Goal: Transaction & Acquisition: Purchase product/service

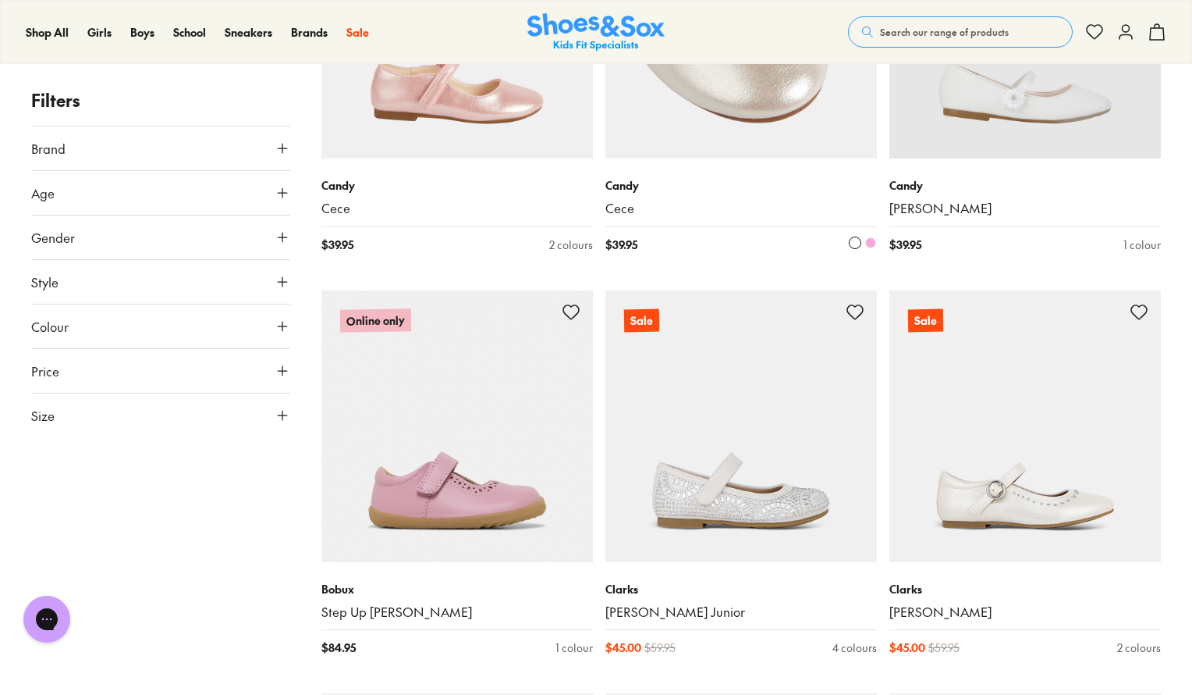
scroll to position [2507, 0]
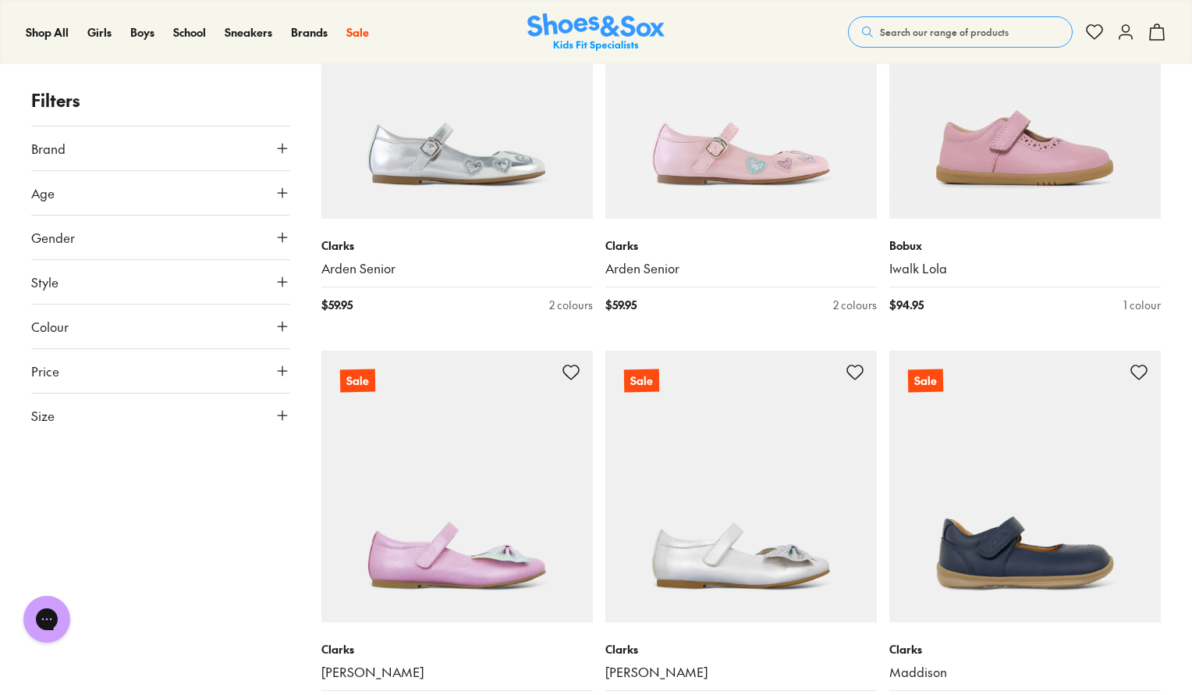
scroll to position [4870, 0]
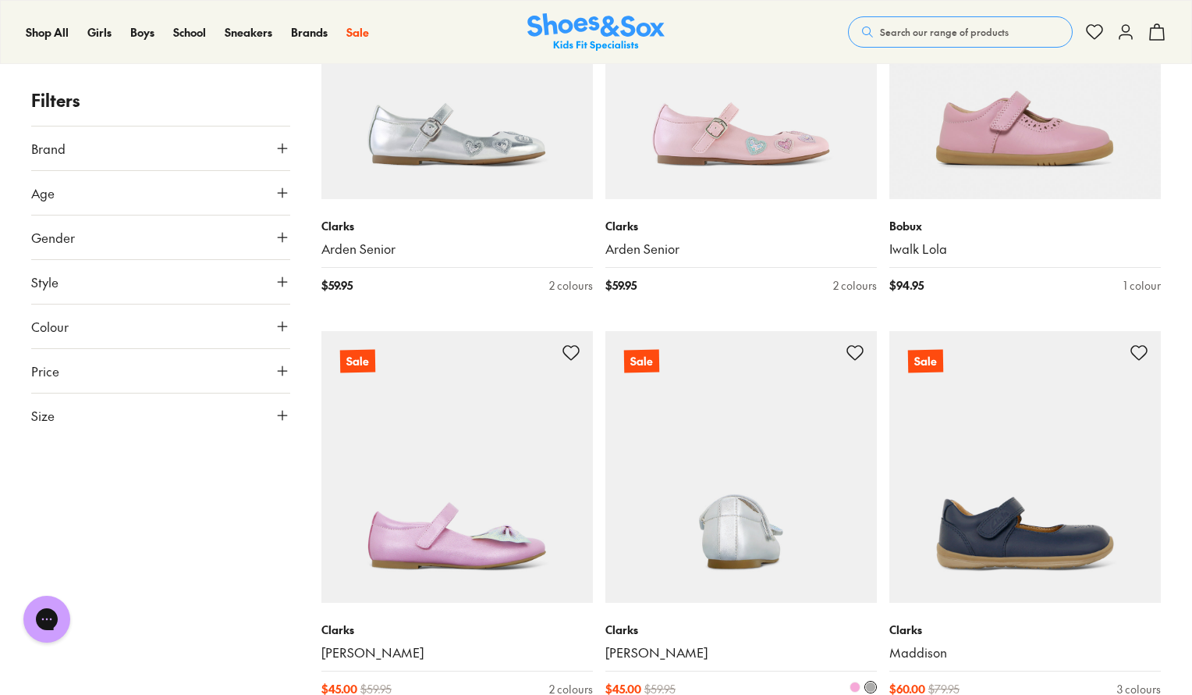
click at [759, 493] on img at bounding box center [742, 467] width 272 height 272
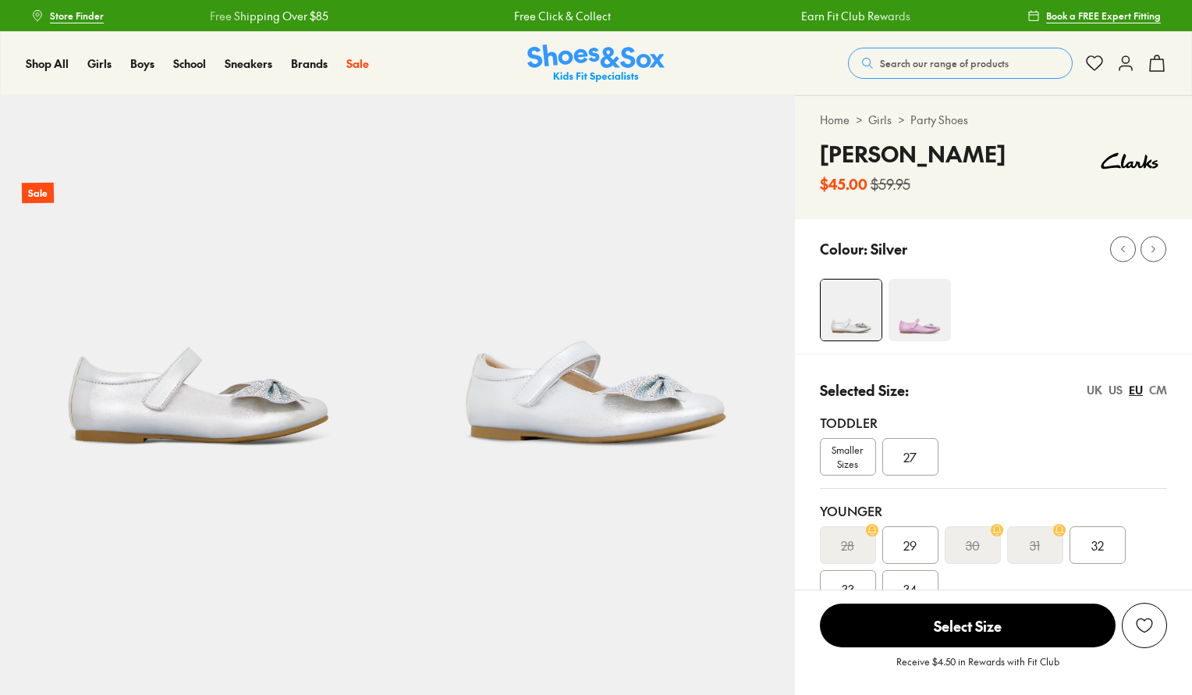
select select "*"
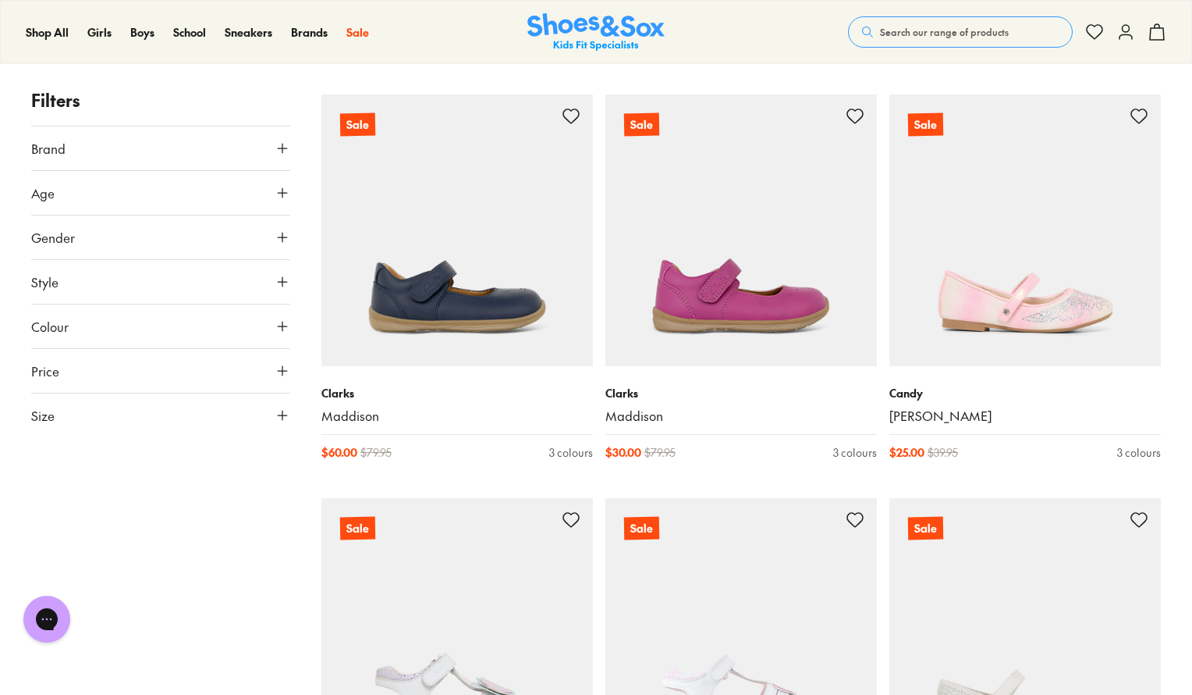
scroll to position [1144, 0]
